Goal: Transaction & Acquisition: Purchase product/service

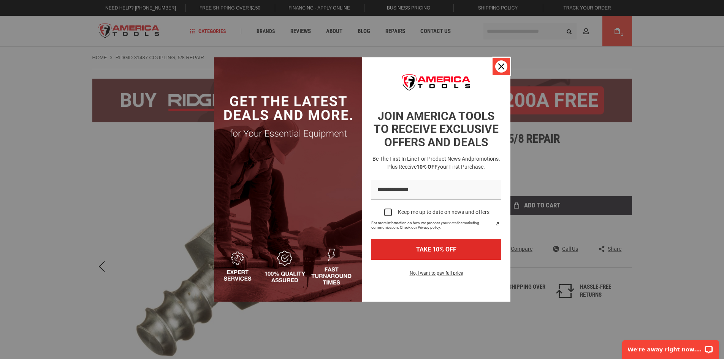
click at [502, 67] on icon "close icon" at bounding box center [501, 66] width 6 height 6
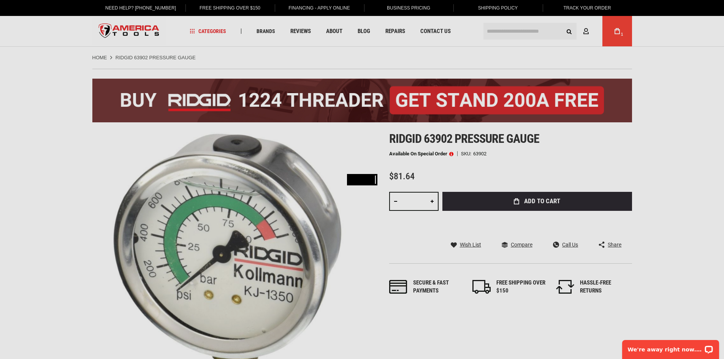
click at [686, 210] on div "Please wait..." at bounding box center [362, 179] width 724 height 359
click at [646, 143] on div "Please wait..." at bounding box center [362, 179] width 724 height 359
click at [526, 177] on div "Please wait..." at bounding box center [362, 179] width 724 height 359
